Goal: Find specific page/section: Find specific page/section

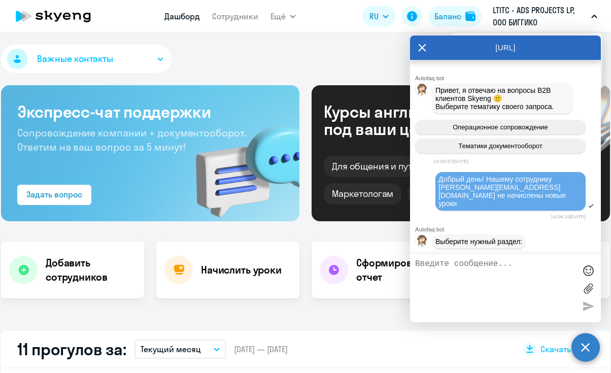
select select "30"
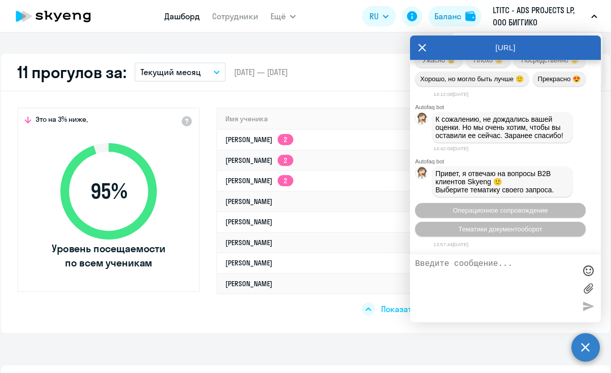
click at [421, 48] on icon at bounding box center [422, 48] width 8 height 24
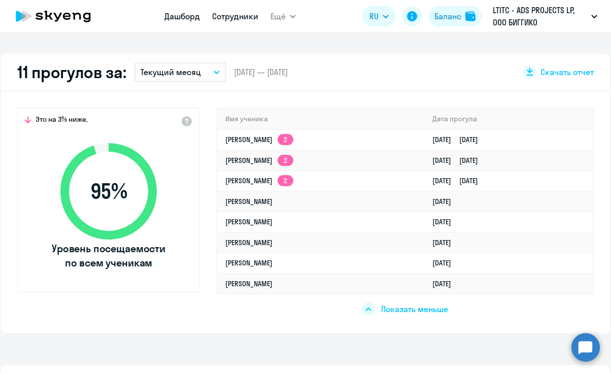
click at [237, 19] on link "Сотрудники" at bounding box center [235, 16] width 46 height 10
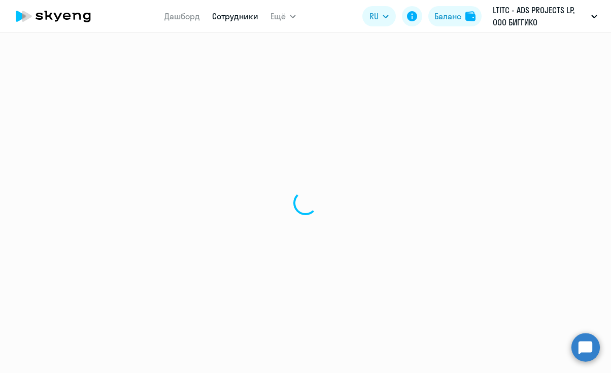
select select "30"
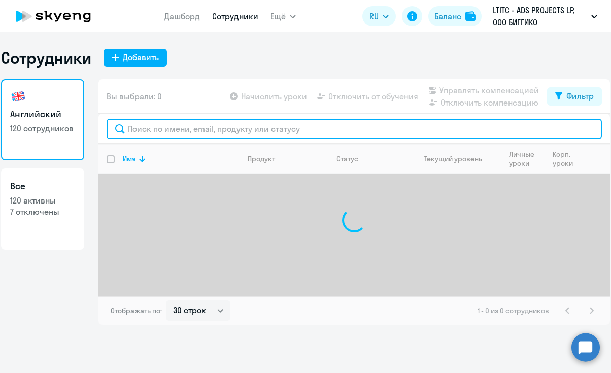
click at [263, 127] on input "text" at bounding box center [354, 129] width 495 height 20
type input "я"
type input "н"
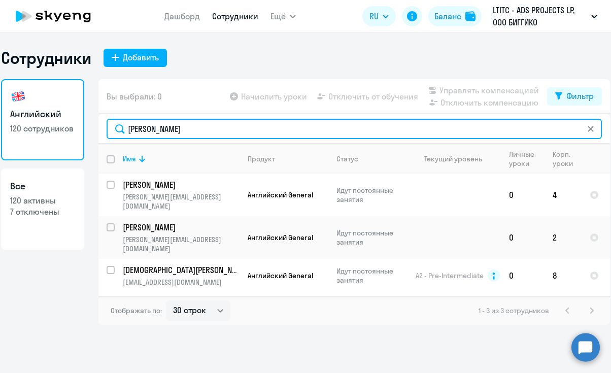
type input "[PERSON_NAME]"
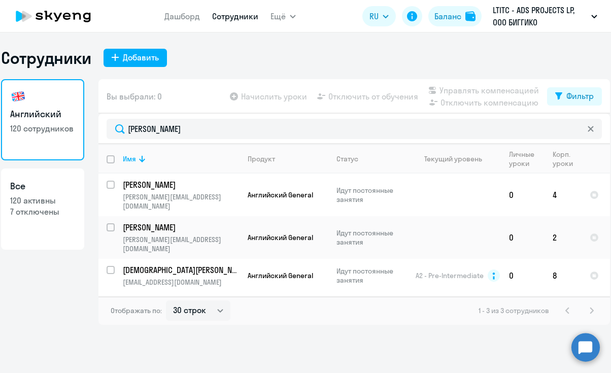
click at [44, 204] on p "120 активны" at bounding box center [42, 200] width 65 height 11
select select "30"
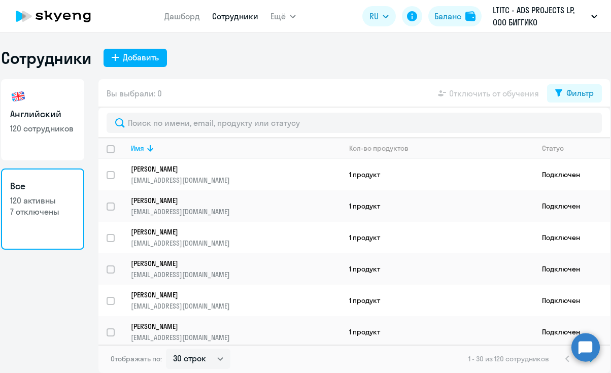
click at [52, 118] on h3 "Английский" at bounding box center [42, 114] width 65 height 13
select select "30"
